Goal: Find specific page/section: Find specific page/section

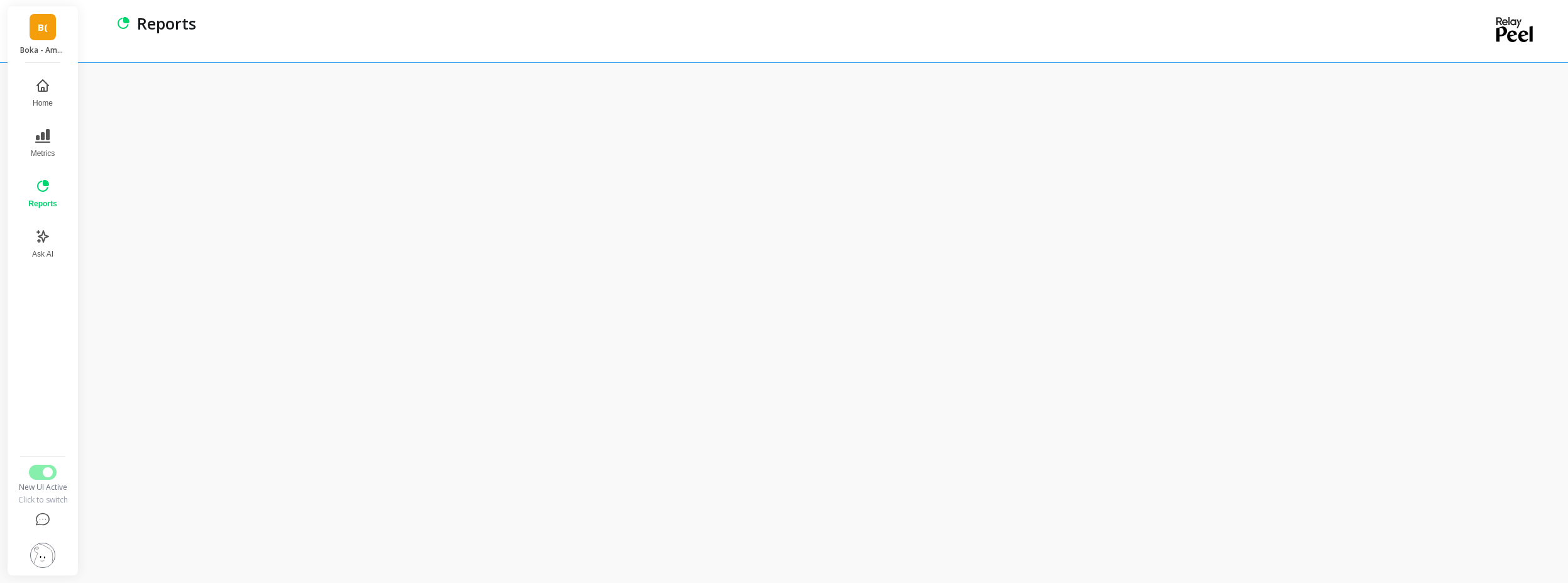
click at [56, 196] on button "Reports" at bounding box center [42, 194] width 43 height 45
click at [255, 82] on div "Schedule Report" at bounding box center [826, 322] width 1483 height 520
click at [74, 152] on div "B( Boka - Amazon (Essor) Home Metrics Reports Ask AI New UI Active Click to swi…" at bounding box center [42, 291] width 71 height 569
